Goal: Register for event/course

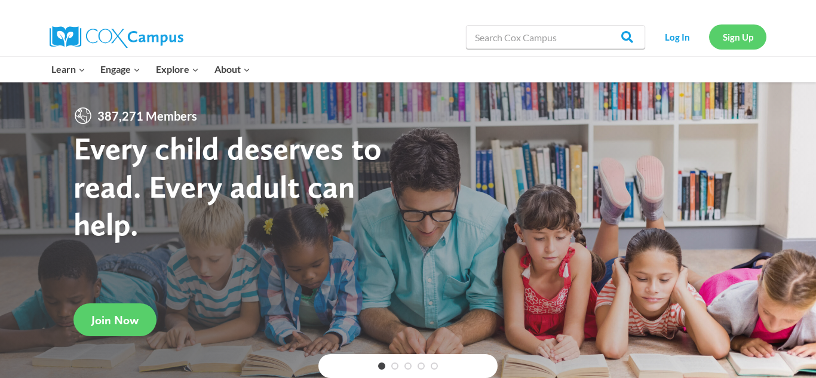
click at [720, 36] on link "Sign Up" at bounding box center [737, 36] width 57 height 24
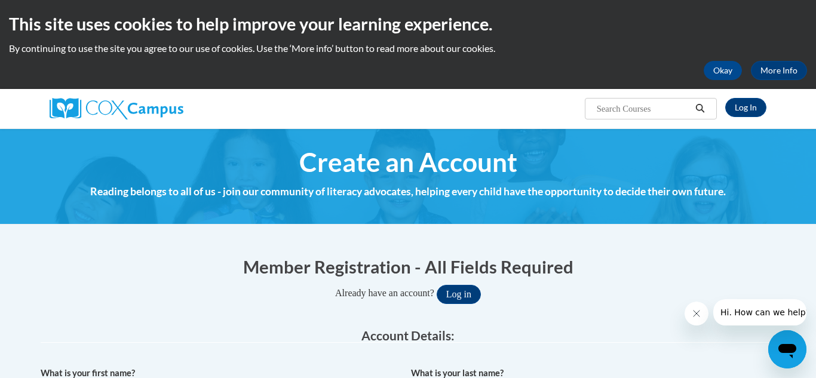
click at [578, 254] on h1 "Member Registration - All Fields Required" at bounding box center [408, 266] width 735 height 24
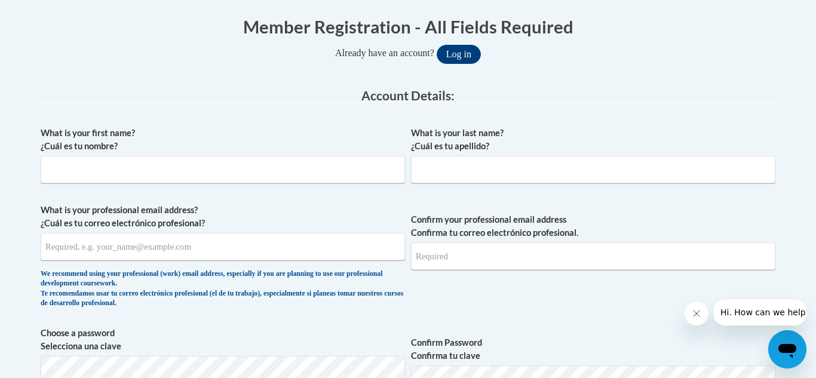
scroll to position [244, 0]
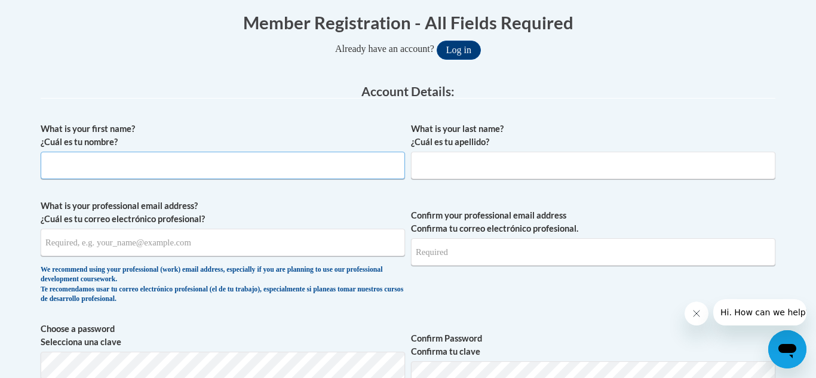
click at [350, 167] on input "What is your first name? ¿Cuál es tu nombre?" at bounding box center [223, 165] width 364 height 27
type input "C"
type input "Carryna"
click at [502, 159] on input "What is your last name? ¿Cuál es tu apellido?" at bounding box center [593, 165] width 364 height 27
type input "Light"
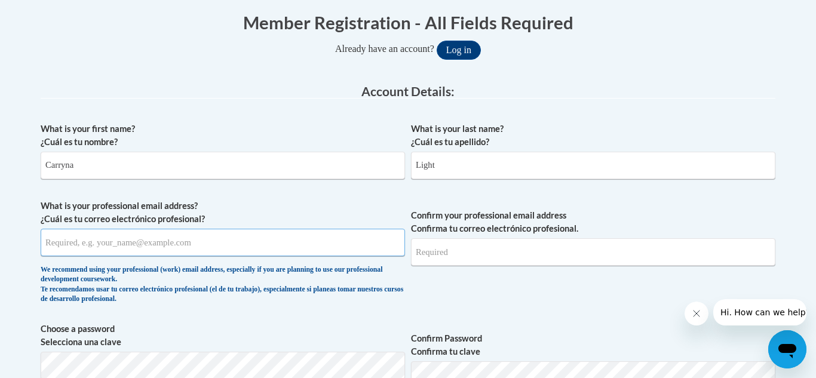
click at [182, 236] on input "What is your professional email address? ¿Cuál es tu correo electrónico profesi…" at bounding box center [223, 242] width 364 height 27
type input "carryna.light2004@gmail.com"
click at [479, 264] on input "Confirm your professional email address Confirma tu correo electrónico profesio…" at bounding box center [593, 251] width 364 height 27
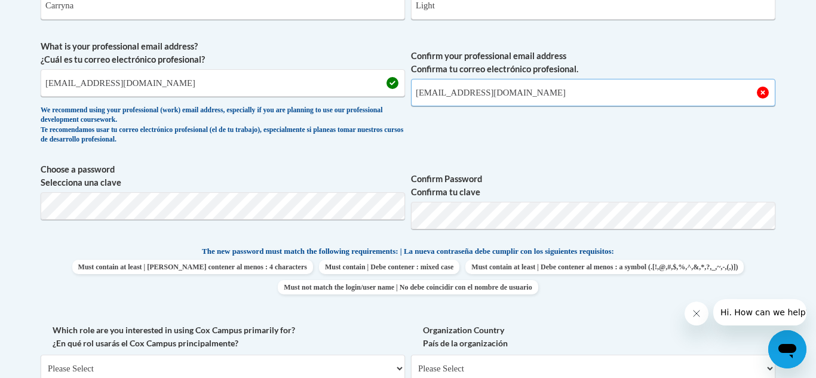
scroll to position [420, 0]
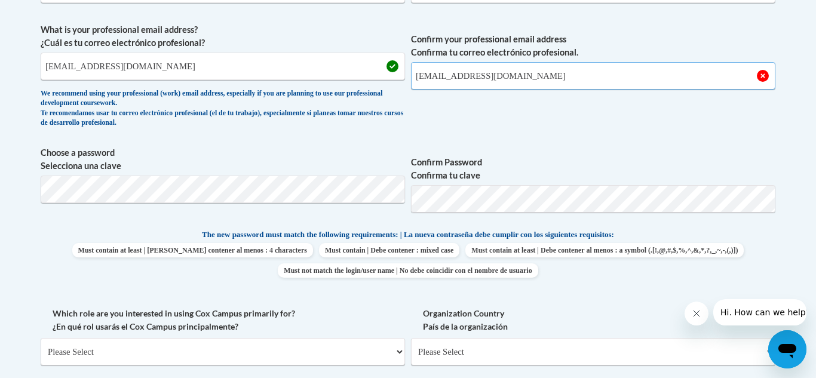
type input "carryna.light2004@gmail.com"
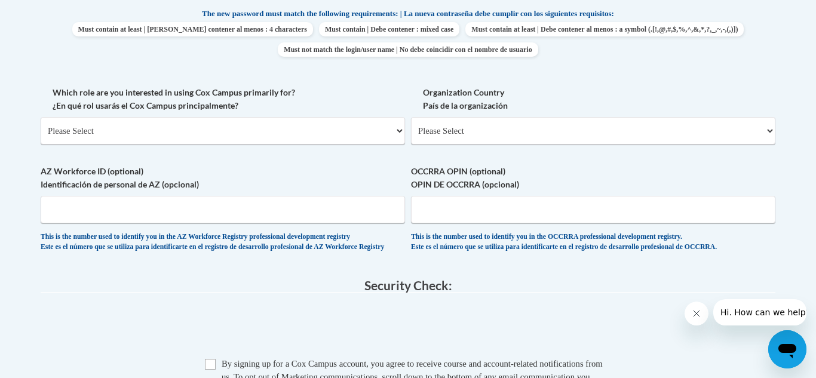
scroll to position [648, 0]
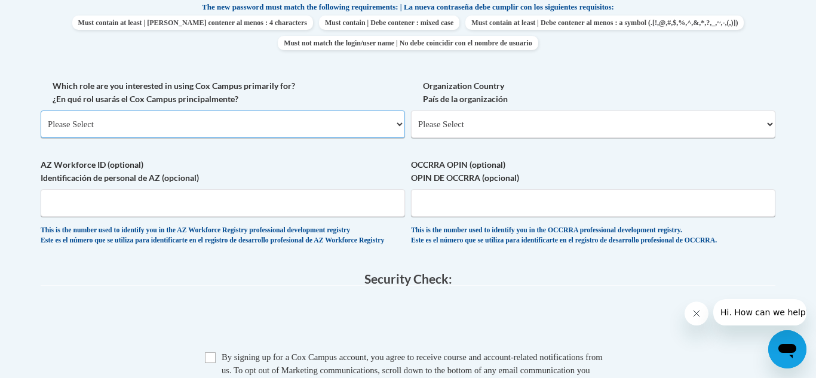
click at [288, 119] on select "Please Select College/University | Colegio/Universidad Community/Nonprofit Part…" at bounding box center [223, 123] width 364 height 27
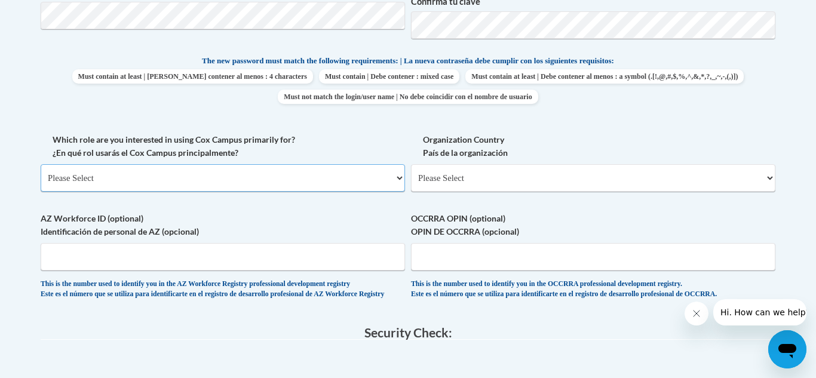
scroll to position [548, 0]
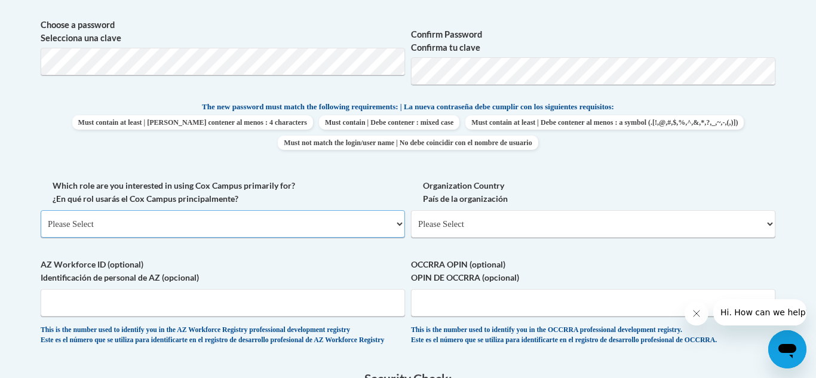
click at [269, 221] on select "Please Select College/University | Colegio/Universidad Community/Nonprofit Part…" at bounding box center [223, 223] width 364 height 27
select select "fbf2d438-af2f-41f8-98f1-81c410e29de3"
click at [41, 210] on select "Please Select College/University | Colegio/Universidad Community/Nonprofit Part…" at bounding box center [223, 223] width 364 height 27
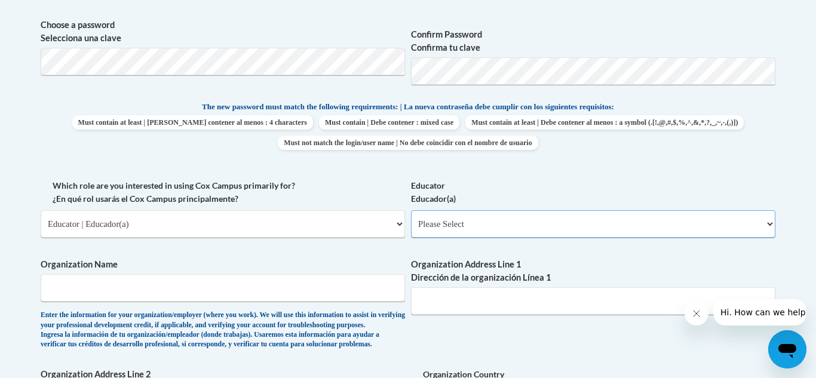
click at [563, 227] on select "Please Select Early Learning/Daycare Teacher/Family Home Care Provider | Maestr…" at bounding box center [593, 223] width 364 height 27
select select "5e2af403-4f2c-4e49-a02f-103e55d7b75b"
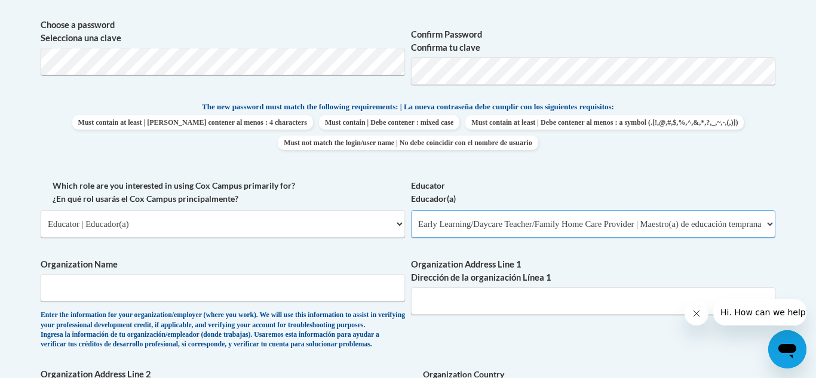
click at [411, 210] on select "Please Select Early Learning/Daycare Teacher/Family Home Care Provider | Maestr…" at bounding box center [593, 223] width 364 height 27
click at [201, 278] on input "Organization Name" at bounding box center [223, 287] width 364 height 27
type input "Conestoga Early Education Center"
click at [475, 312] on input "Organization Address Line 1 Dirección de la organización Línea 1" at bounding box center [593, 300] width 364 height 27
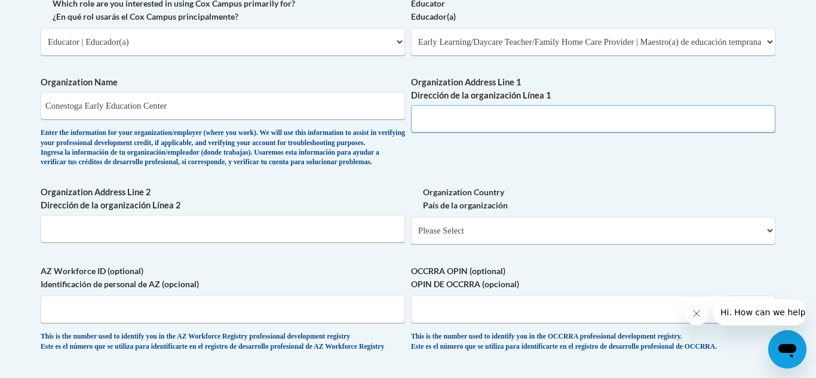
scroll to position [730, 0]
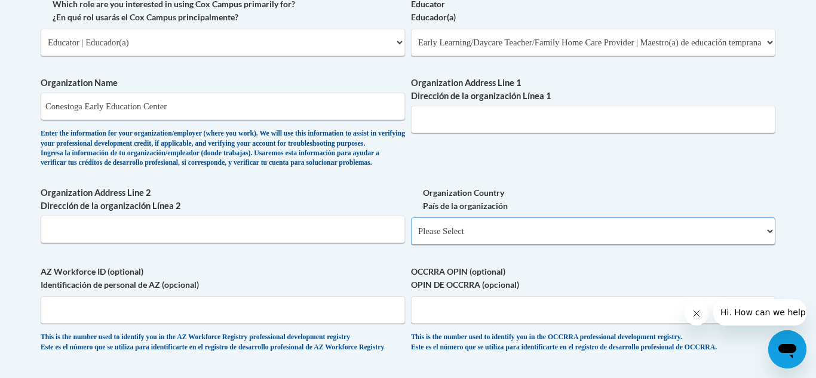
click at [444, 242] on select "Please Select United States | Estados Unidos Outside of the United States | Fue…" at bounding box center [593, 230] width 364 height 27
select select "ad49bcad-a171-4b2e-b99c-48b446064914"
click at [411, 236] on select "Please Select United States | Estados Unidos Outside of the United States | Fue…" at bounding box center [593, 230] width 364 height 27
select select
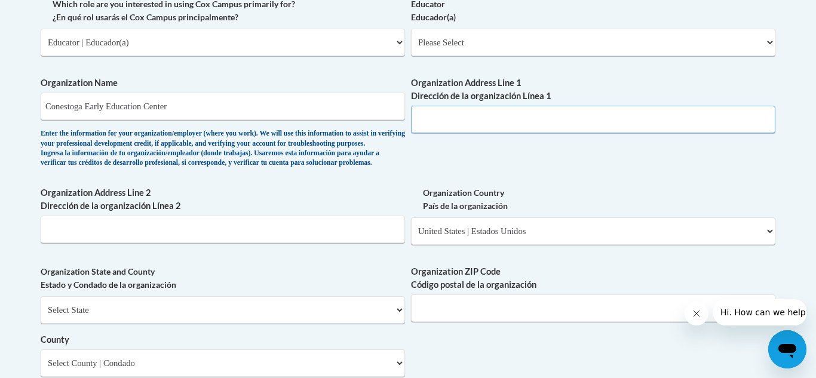
click at [432, 111] on input "Organization Address Line 1 Dirección de la organización Línea 1" at bounding box center [593, 119] width 364 height 27
type input "104 east high street"
click at [303, 243] on input "Organization Address Line 2 Dirección de la organización Línea 2" at bounding box center [223, 229] width 364 height 27
type input "Murray Ne"
click at [288, 314] on span "Organization State and County Estado y Condado de la organización Select State …" at bounding box center [223, 321] width 364 height 112
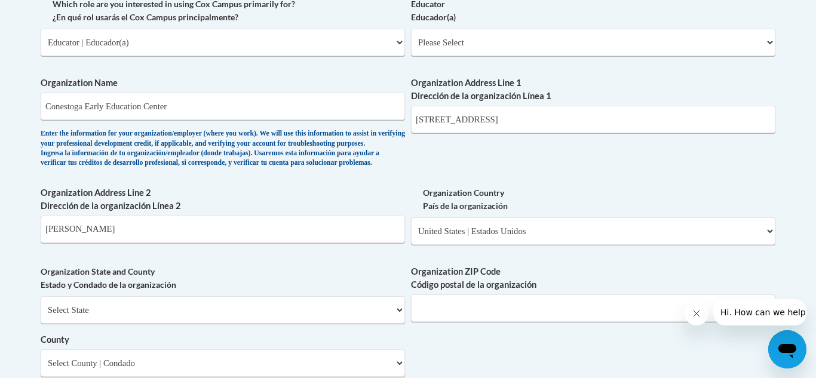
click at [288, 314] on span "Organization State and County Estado y Condado de la organización Select State …" at bounding box center [223, 321] width 364 height 112
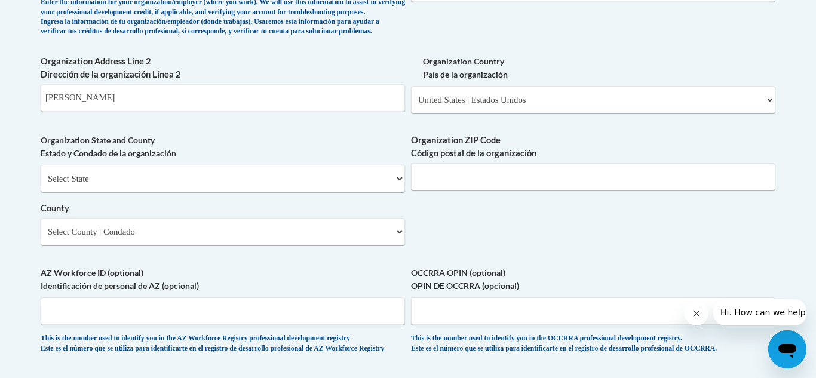
scroll to position [862, 0]
click at [255, 192] on select "Select State Alabama Alaska Arizona Arkansas California Colorado Connecticut De…" at bounding box center [223, 177] width 364 height 27
select select "Nebraska"
click at [41, 184] on select "Select State Alabama Alaska Arizona Arkansas California Colorado Connecticut De…" at bounding box center [223, 177] width 364 height 27
click at [452, 185] on input "Organization ZIP Code Código postal de la organización" at bounding box center [593, 175] width 364 height 27
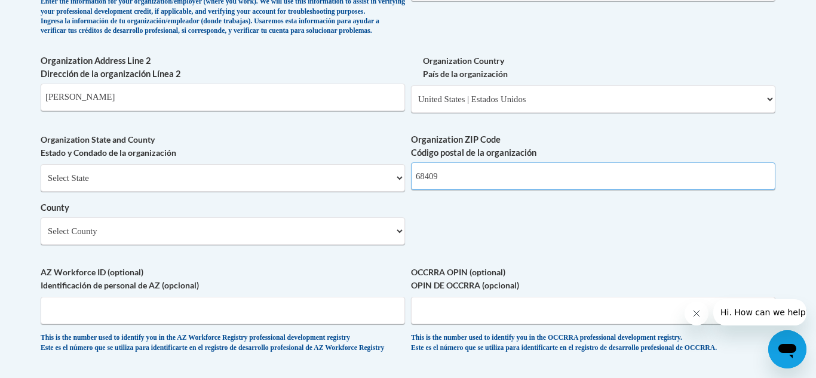
type input "68409"
click at [234, 245] on select "Select County Adams Antelope Arthur Banner Blaine Boone Box Butte Boyd Brown Bu…" at bounding box center [223, 230] width 364 height 27
select select "Cass"
click at [41, 237] on select "Select County Adams Antelope Arthur Banner Blaine Boone Box Butte Boyd Brown Bu…" at bounding box center [223, 230] width 364 height 27
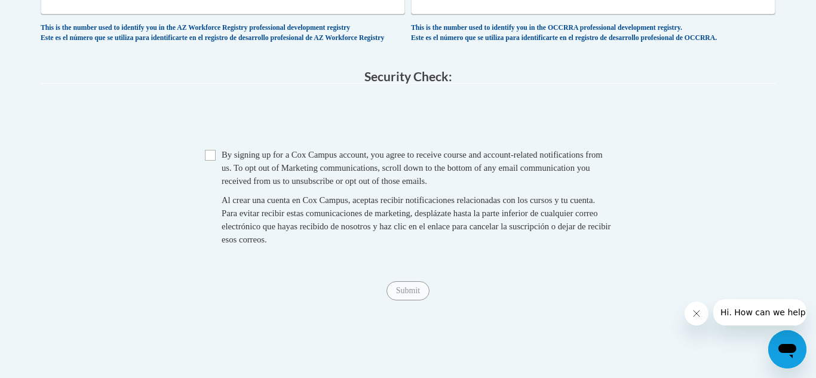
scroll to position [1170, 0]
click at [213, 162] on input "Checkbox" at bounding box center [210, 156] width 11 height 11
checkbox input "true"
click at [407, 302] on input "Submit" at bounding box center [407, 291] width 43 height 19
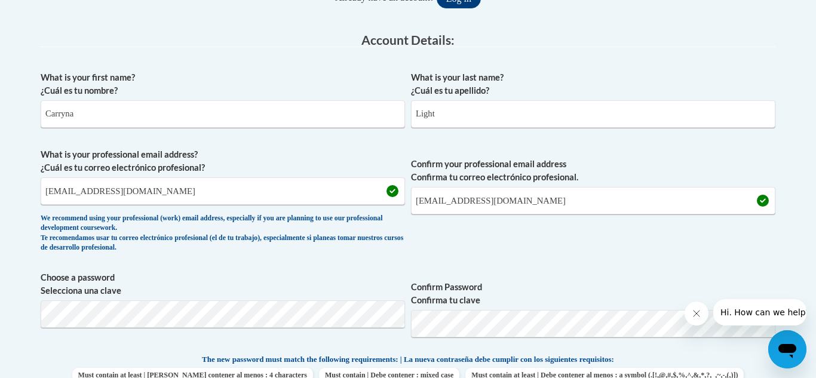
scroll to position [301, 0]
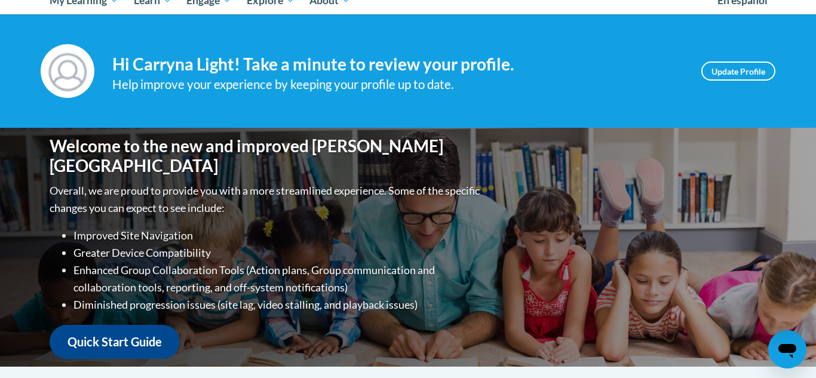
scroll to position [146, 0]
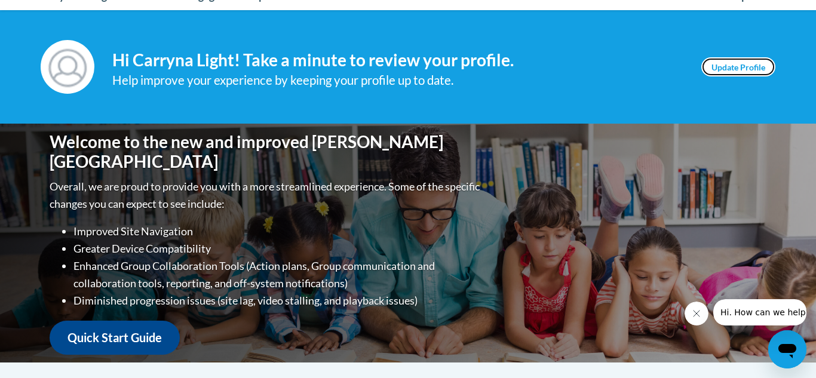
click at [742, 57] on link "Update Profile" at bounding box center [738, 66] width 74 height 19
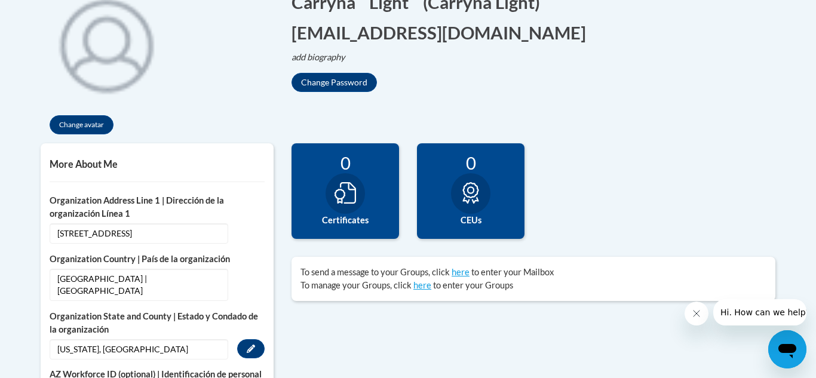
scroll to position [285, 0]
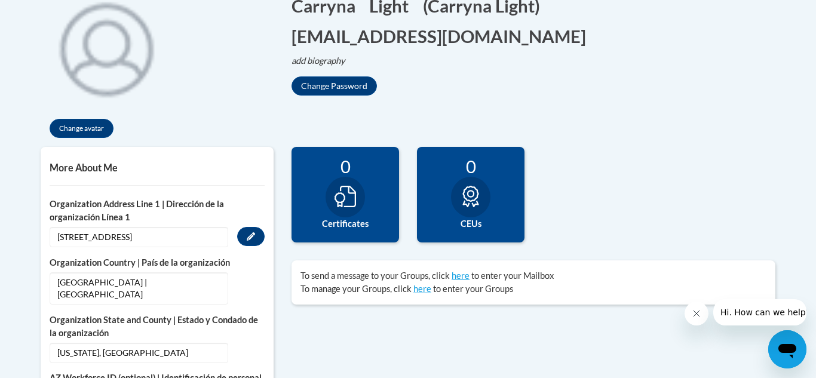
click at [137, 236] on span "104 east high street" at bounding box center [139, 237] width 179 height 20
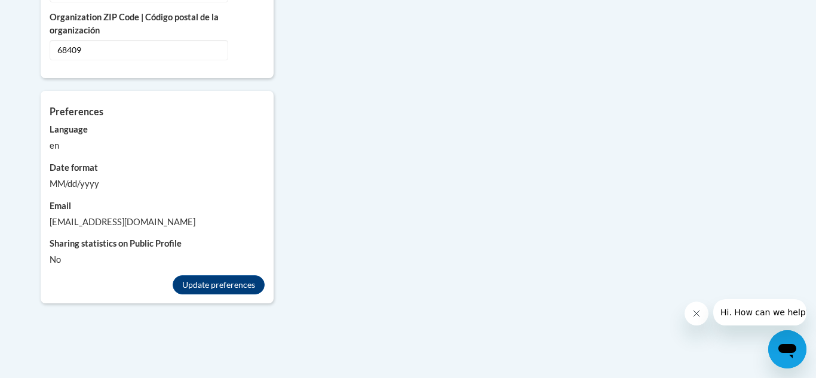
scroll to position [1123, 0]
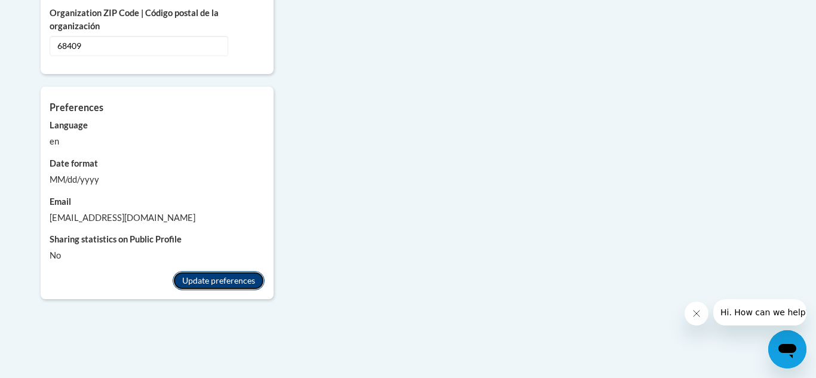
click at [244, 272] on button "Update preferences" at bounding box center [219, 280] width 92 height 19
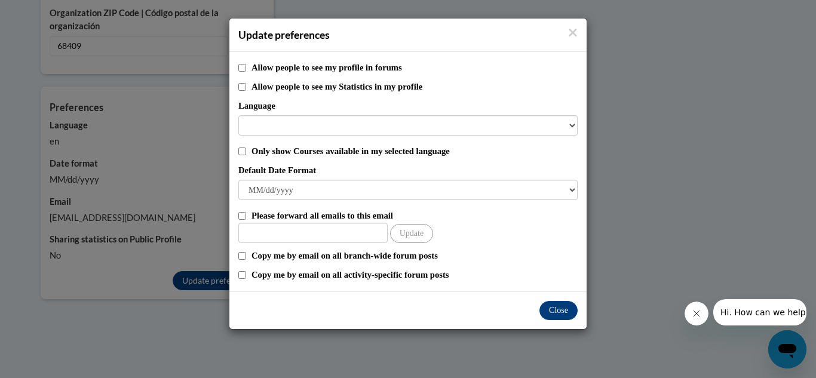
click at [86, 305] on div "Update preferences Allow people to see my profile in forums Allow people to see…" at bounding box center [408, 189] width 816 height 378
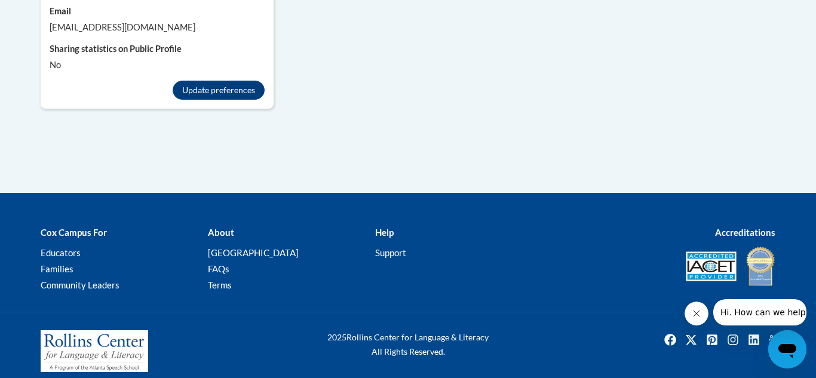
scroll to position [0, 0]
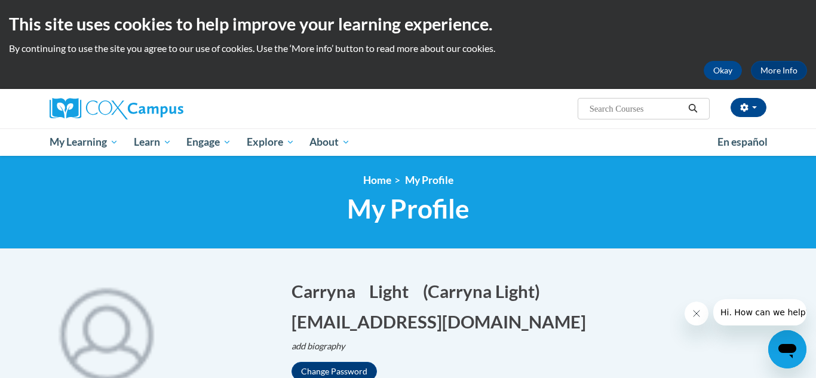
click at [676, 115] on input "Search..." at bounding box center [636, 109] width 96 height 14
type input "build my brain"
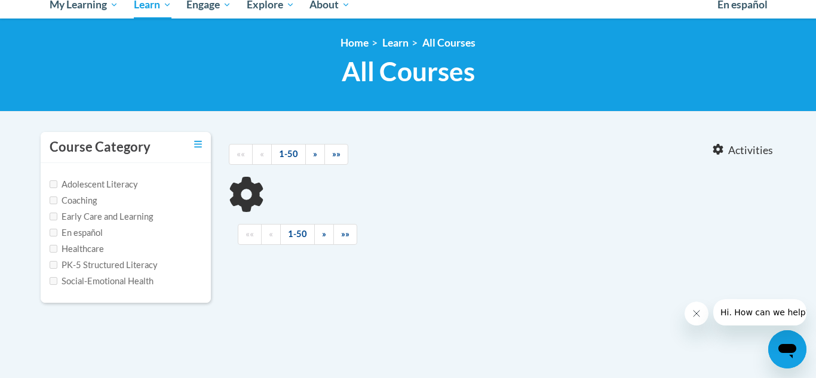
type input "build my brain"
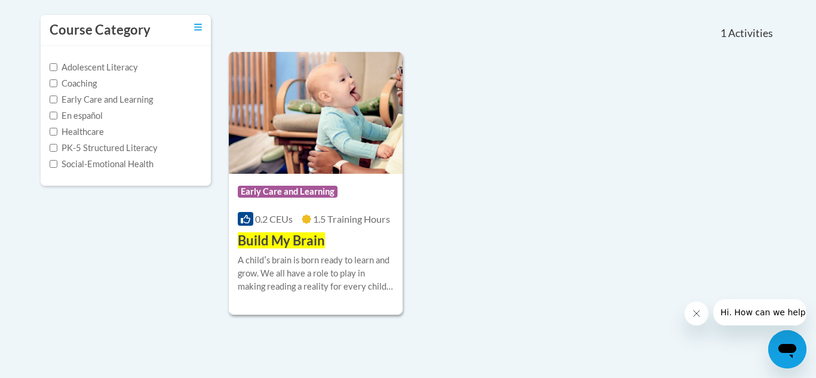
scroll to position [275, 0]
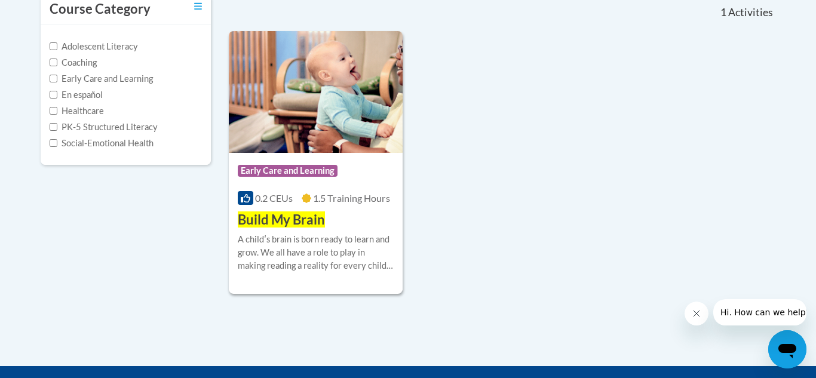
click at [462, 191] on div "Course Category: Early Care and Learning 0.2 CEUs 1.5 Training Hours COURSE Bui…" at bounding box center [502, 162] width 546 height 263
click at [305, 215] on span "Build My Brain" at bounding box center [281, 219] width 87 height 16
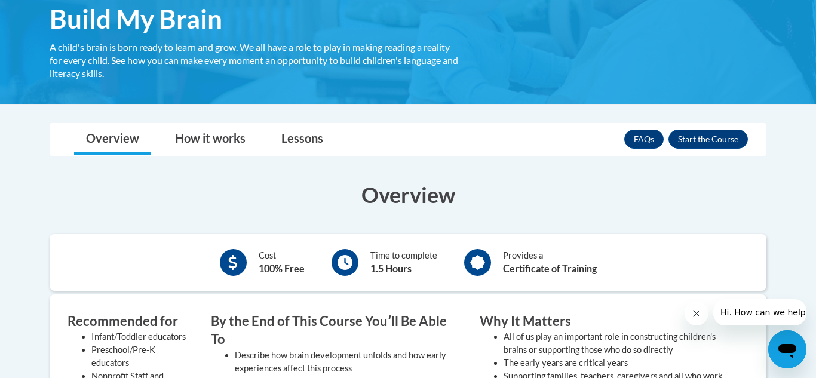
scroll to position [210, 0]
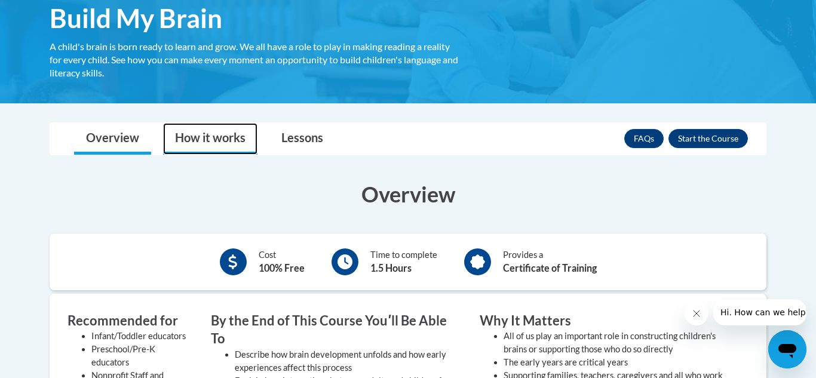
click at [238, 139] on link "How it works" at bounding box center [210, 139] width 94 height 32
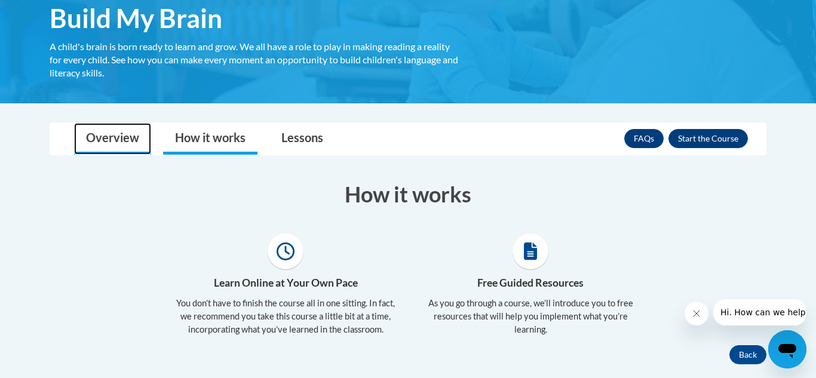
click at [130, 131] on link "Overview" at bounding box center [112, 139] width 77 height 32
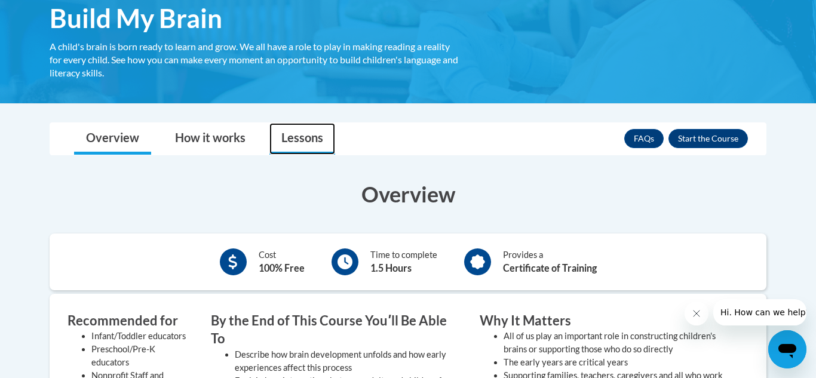
click at [302, 141] on link "Lessons" at bounding box center [302, 139] width 66 height 32
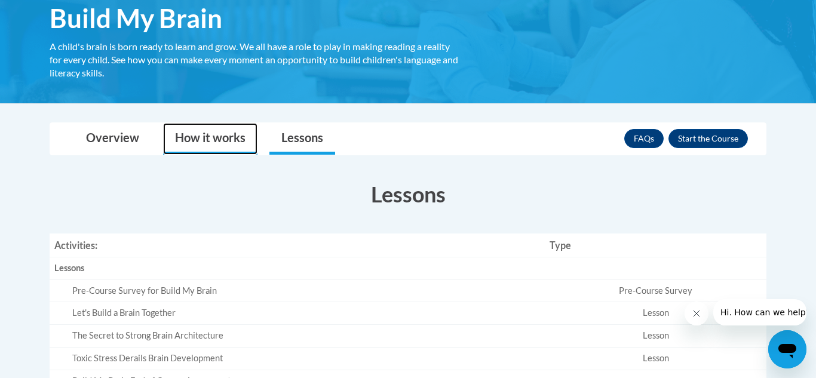
click at [186, 133] on link "How it works" at bounding box center [210, 139] width 94 height 32
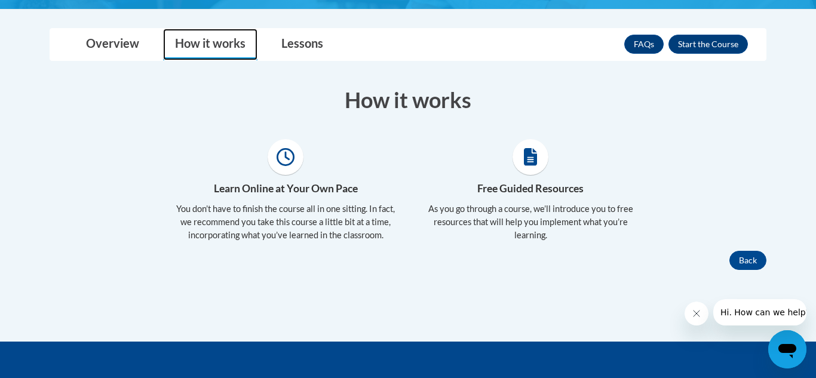
scroll to position [308, 0]
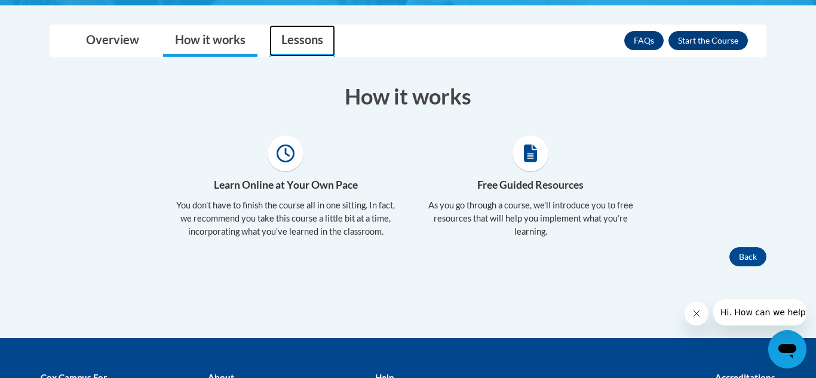
click at [309, 46] on link "Lessons" at bounding box center [302, 41] width 66 height 32
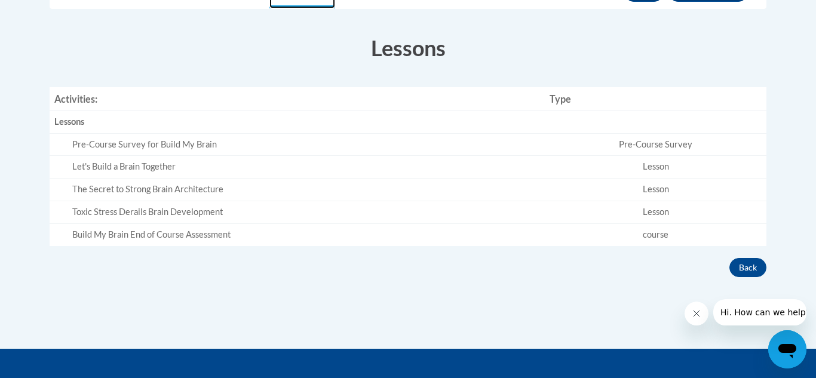
scroll to position [357, 0]
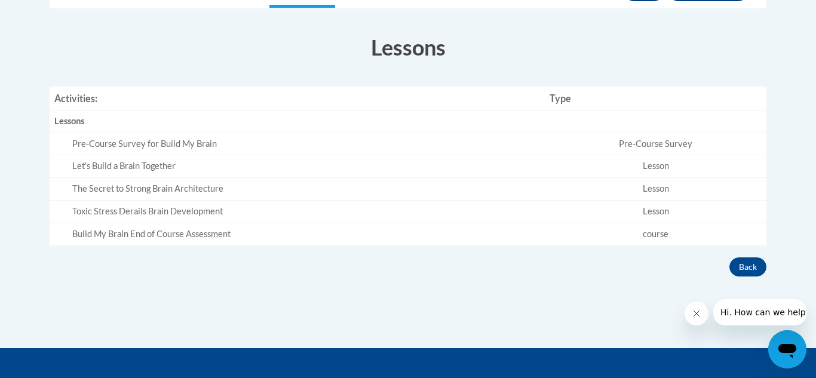
click at [362, 168] on div "Let's Build a Brain Together" at bounding box center [306, 166] width 468 height 13
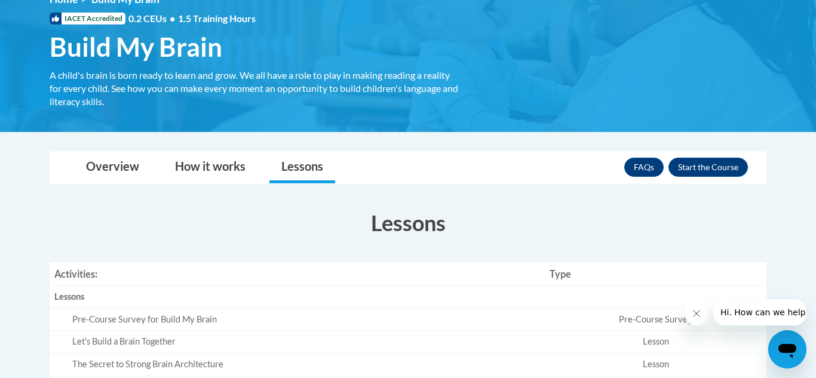
scroll to position [176, 0]
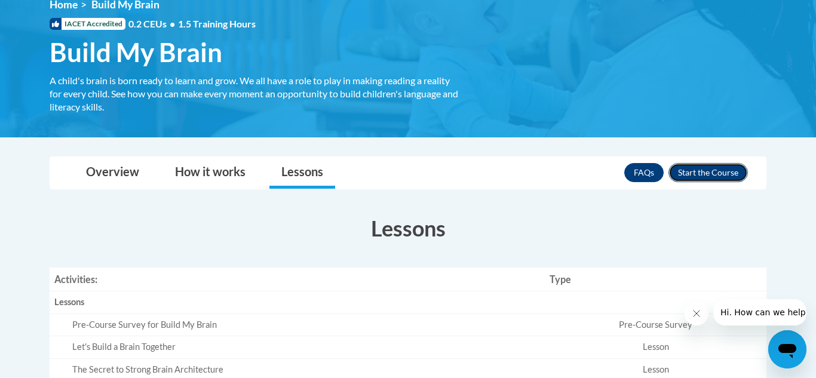
click at [717, 166] on button "Enroll" at bounding box center [707, 172] width 79 height 19
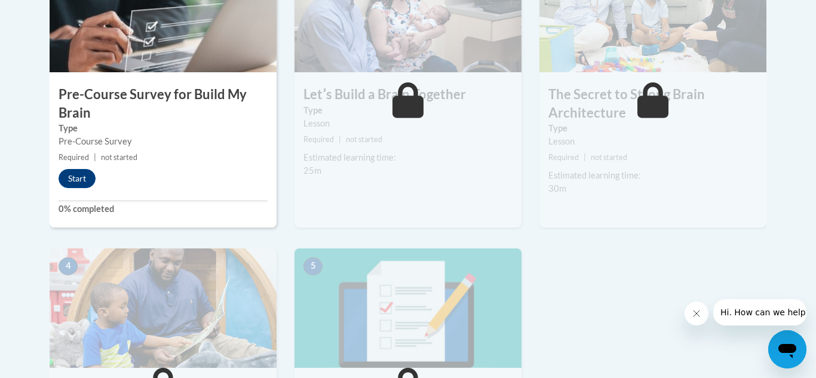
scroll to position [444, 0]
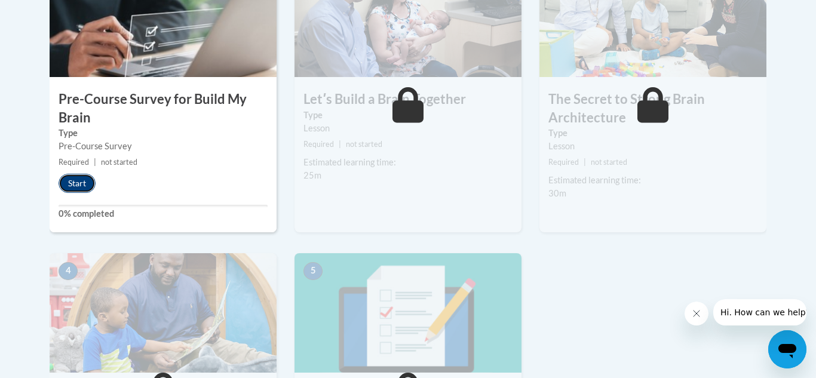
click at [79, 182] on button "Start" at bounding box center [77, 183] width 37 height 19
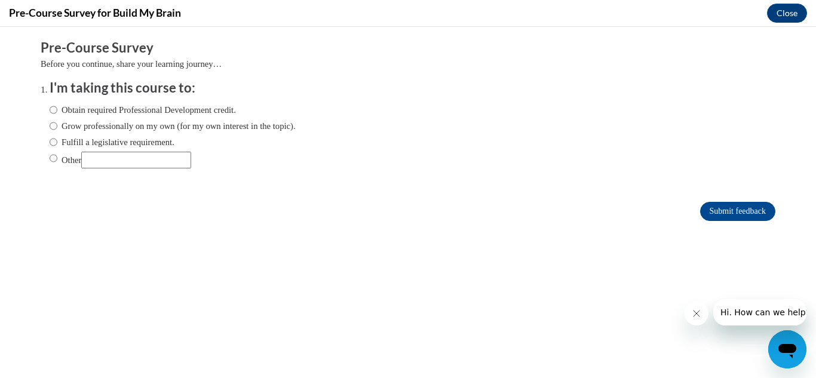
scroll to position [0, 0]
click at [91, 110] on label "Obtain required Professional Development credit." at bounding box center [143, 109] width 186 height 13
click at [57, 110] on input "Obtain required Professional Development credit." at bounding box center [54, 109] width 8 height 13
radio input "true"
click at [731, 217] on input "Submit feedback" at bounding box center [737, 211] width 75 height 19
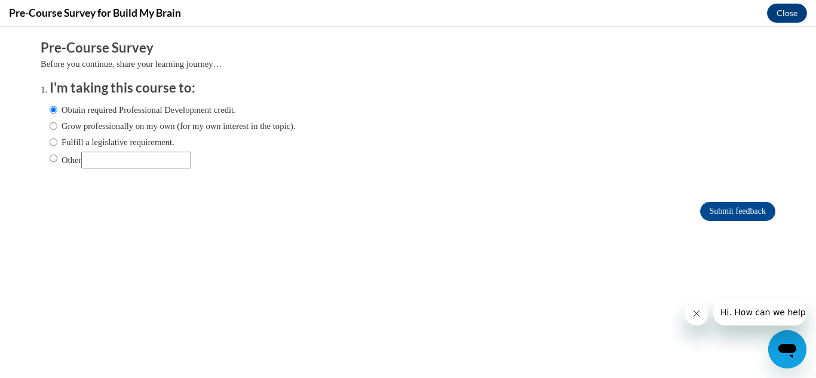
click at [693, 321] on button "Close message from company" at bounding box center [696, 314] width 24 height 24
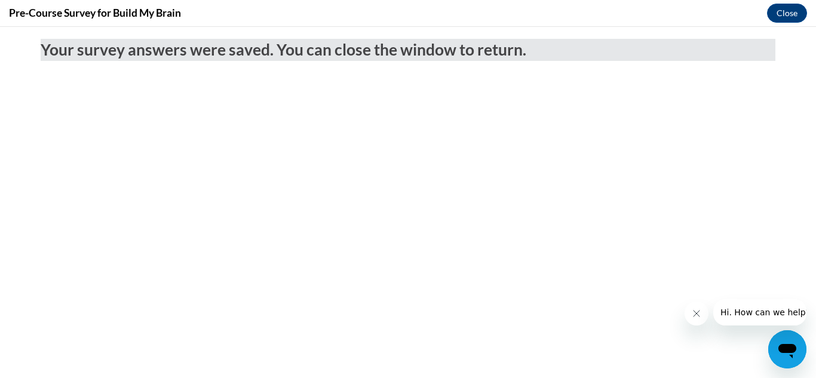
click at [566, 13] on div "Pre-Course Survey for Build My Brain Close" at bounding box center [408, 13] width 816 height 27
click at [793, 7] on button "Close" at bounding box center [787, 13] width 40 height 19
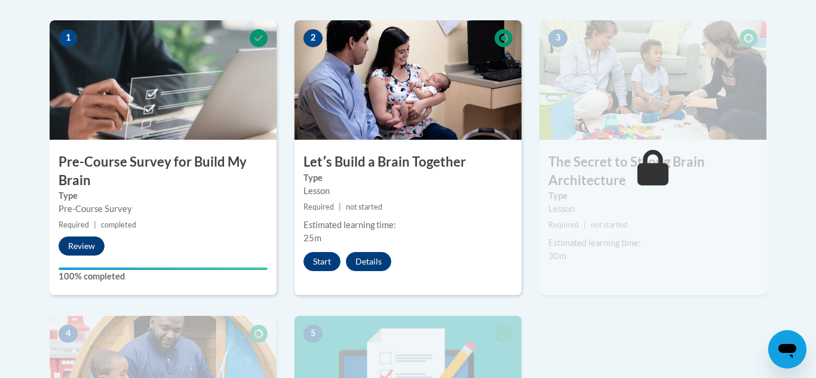
scroll to position [379, 0]
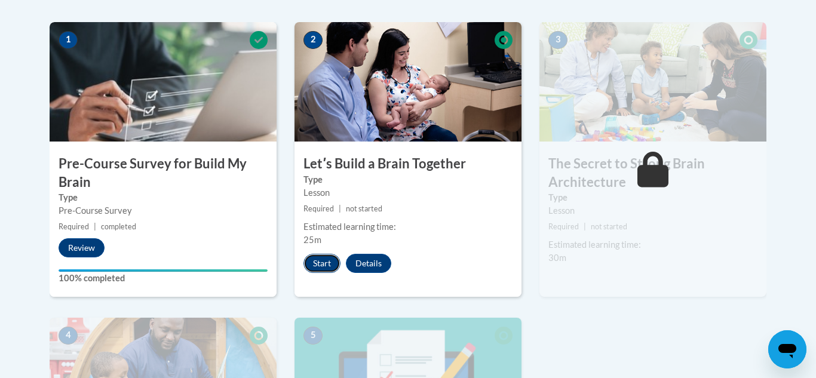
click at [326, 265] on button "Start" at bounding box center [321, 263] width 37 height 19
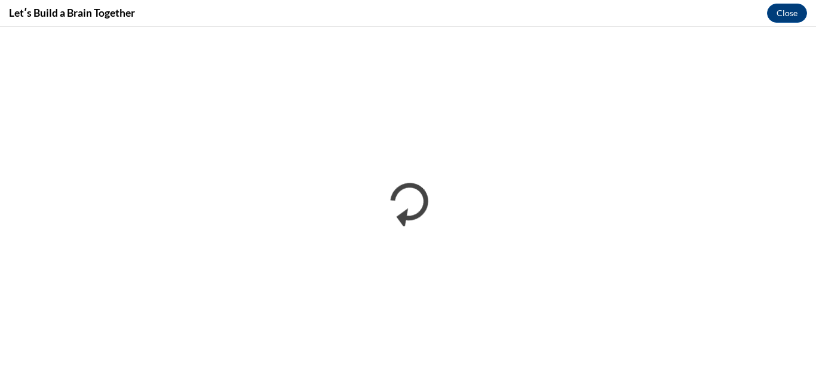
scroll to position [0, 0]
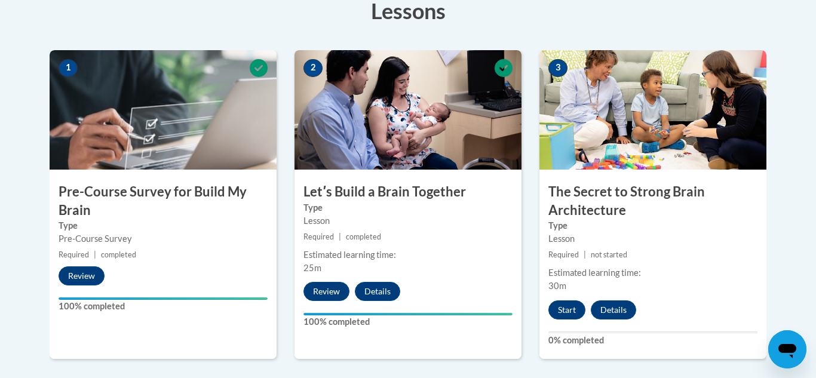
scroll to position [350, 0]
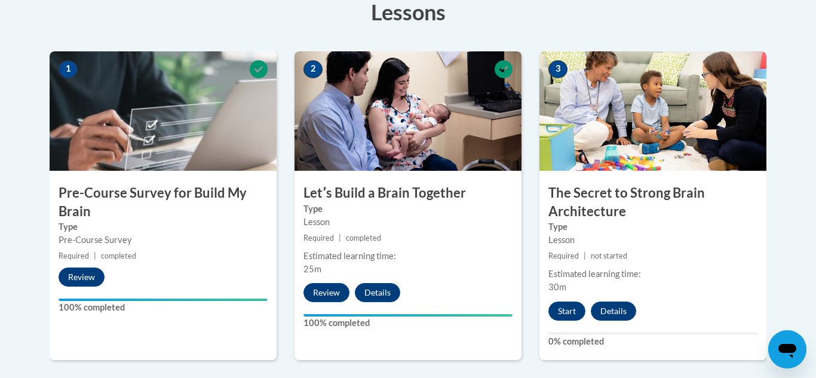
click at [709, 298] on div "3 The Secret to Strong Brain Architecture Type Lesson Required | not started Es…" at bounding box center [652, 205] width 227 height 309
click at [566, 311] on button "Start" at bounding box center [566, 311] width 37 height 19
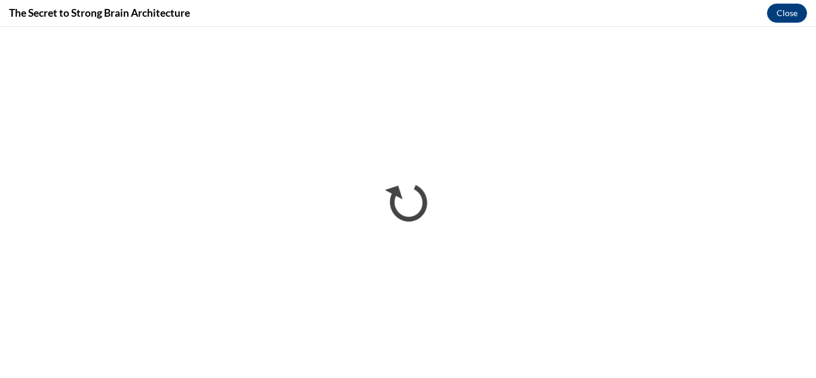
scroll to position [0, 0]
